Goal: Find specific page/section: Find specific page/section

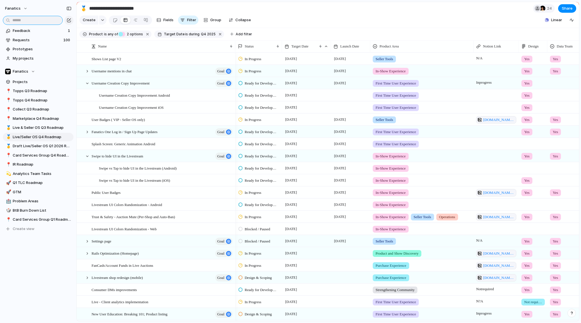
click at [45, 23] on input "text" at bounding box center [33, 20] width 60 height 9
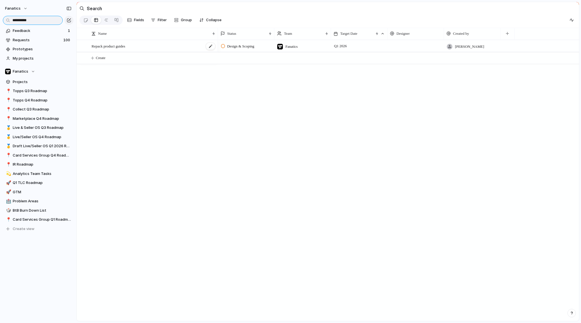
type input "**********"
click at [125, 47] on span "Repack product guides" at bounding box center [109, 46] width 34 height 7
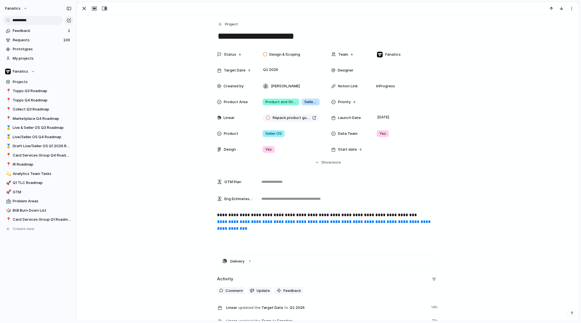
click at [272, 221] on link "**********" at bounding box center [324, 225] width 215 height 11
